Goal: Transaction & Acquisition: Purchase product/service

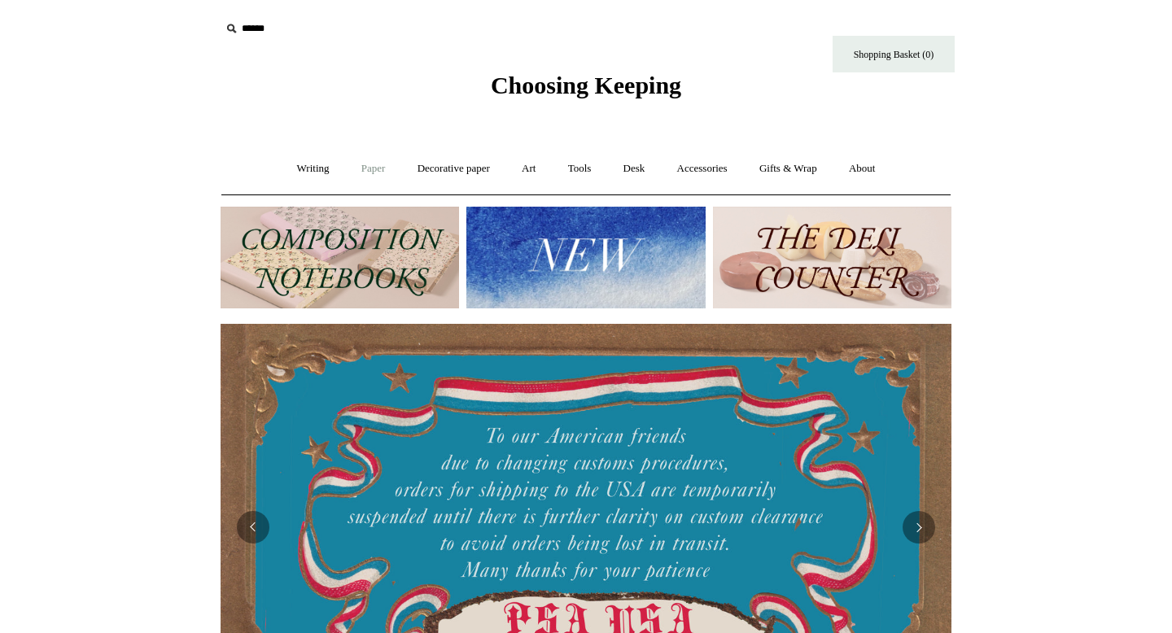
click at [358, 160] on link "Paper +" at bounding box center [374, 168] width 54 height 43
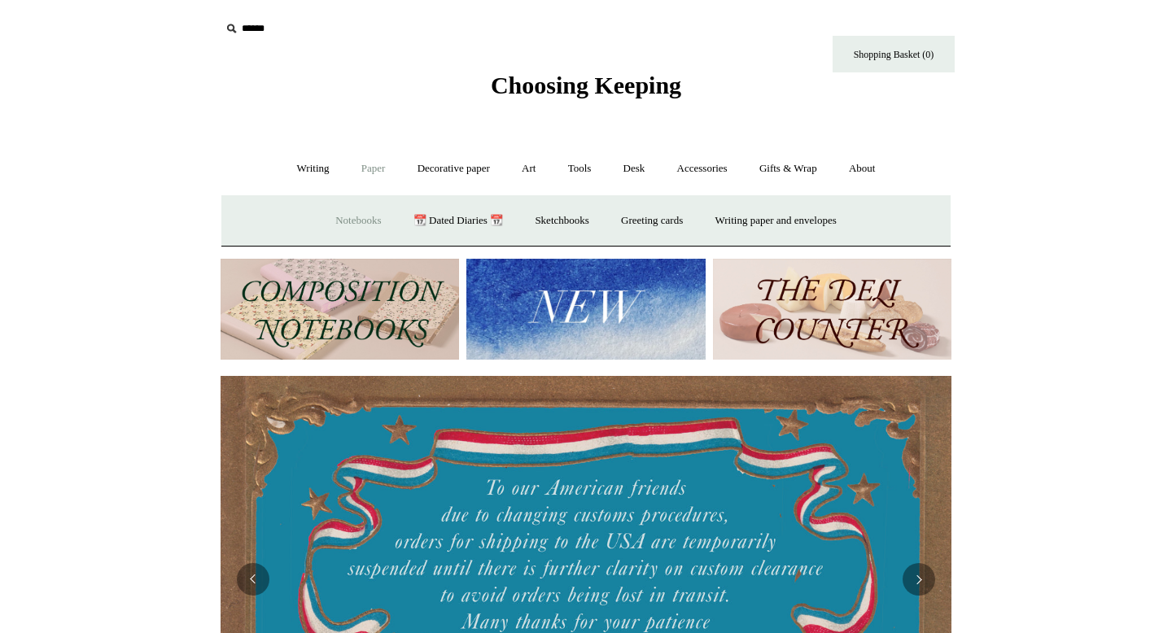
click at [339, 219] on link "Notebooks +" at bounding box center [358, 220] width 75 height 43
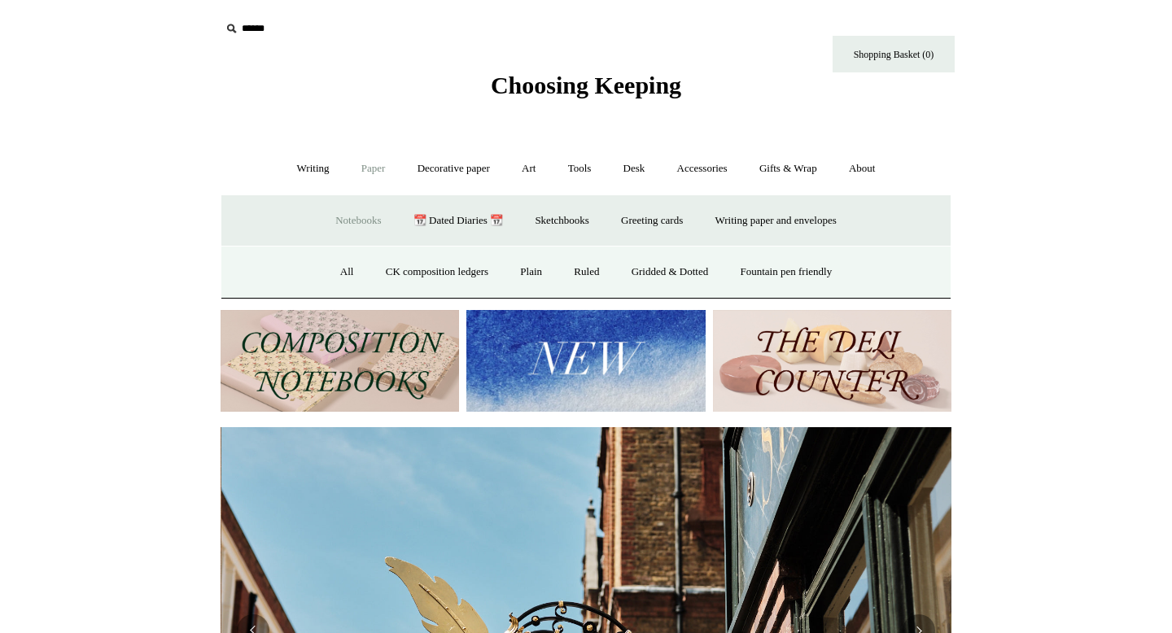
scroll to position [0, 731]
click at [524, 275] on link "Plain" at bounding box center [530, 272] width 51 height 43
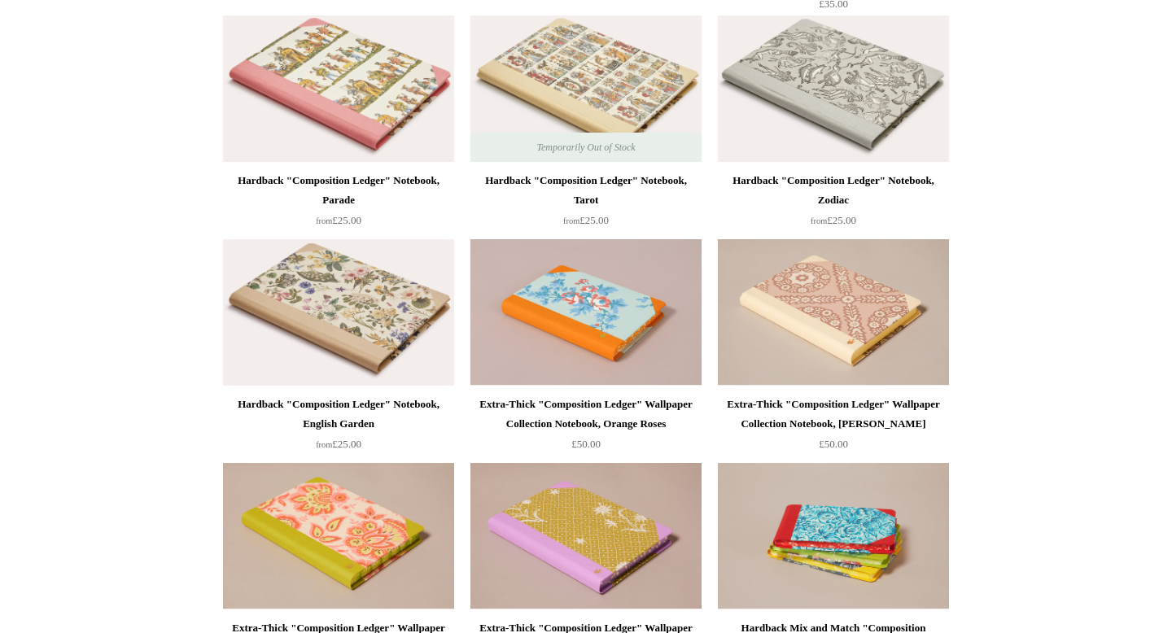
scroll to position [3327, 0]
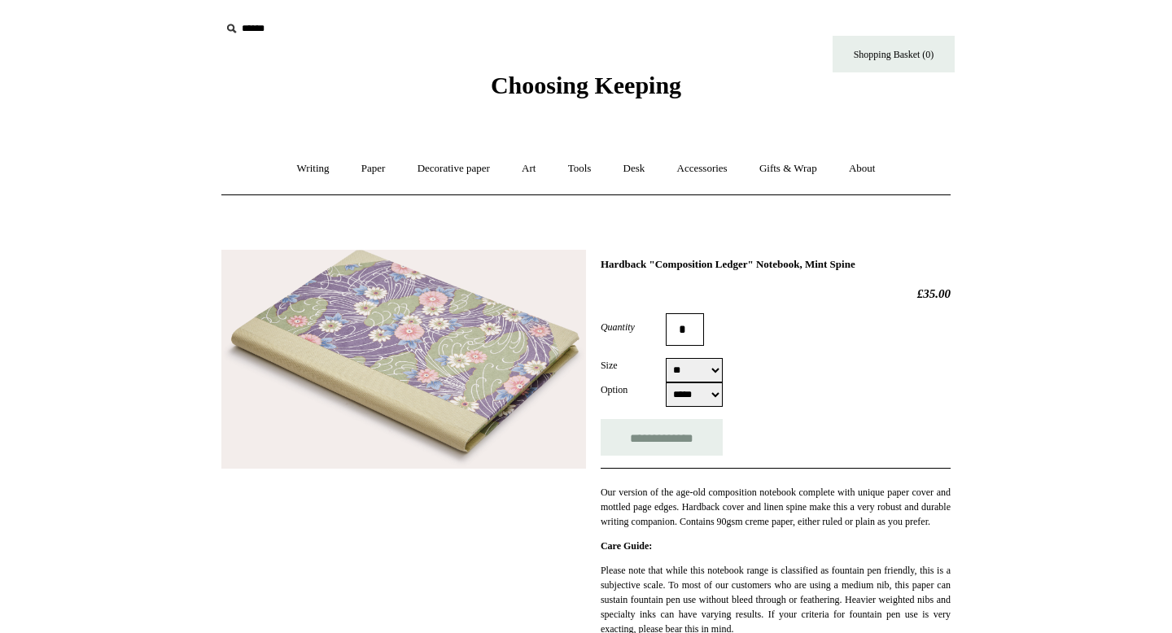
select select "**"
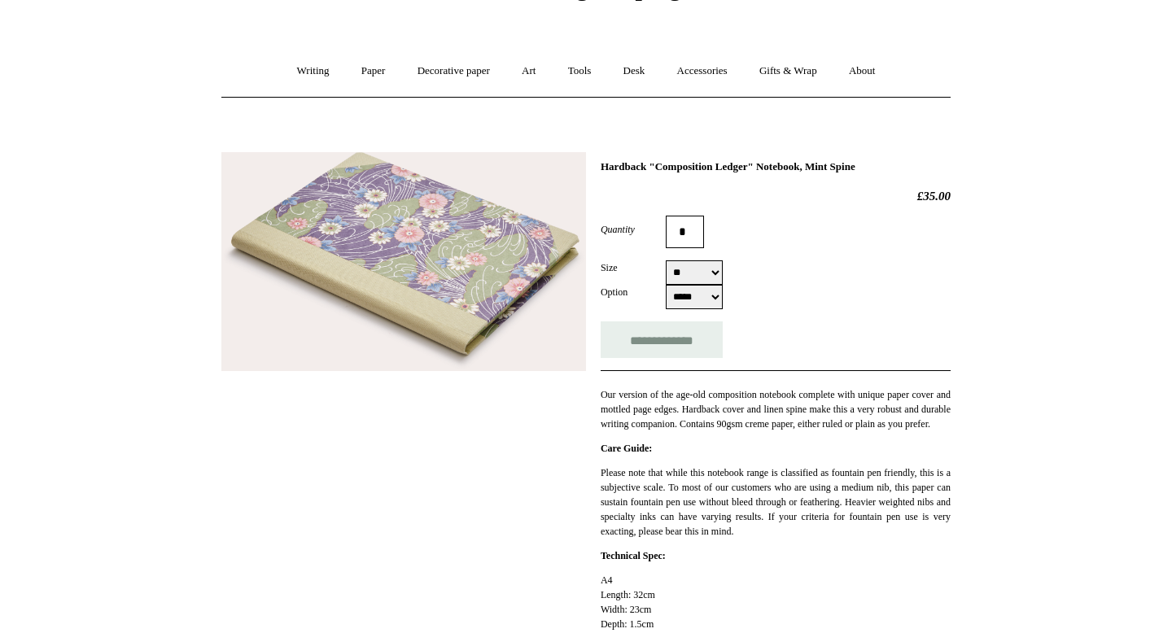
scroll to position [28, 0]
